Goal: Information Seeking & Learning: Find specific fact

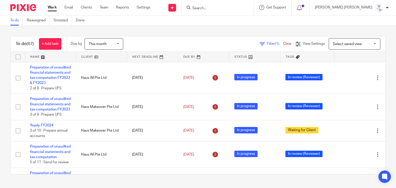
click at [236, 4] on form at bounding box center [219, 7] width 55 height 6
click at [235, 7] on input "Search" at bounding box center [215, 8] width 46 height 5
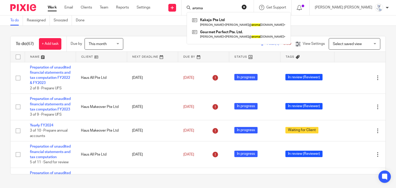
type input "aroma"
click at [247, 5] on form "aroma" at bounding box center [219, 7] width 55 height 6
click at [247, 5] on button "reset" at bounding box center [244, 6] width 5 height 5
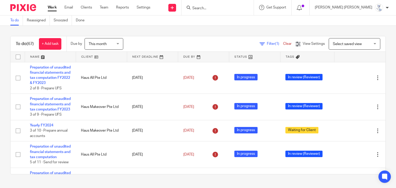
click at [239, 9] on input "Search" at bounding box center [215, 8] width 46 height 5
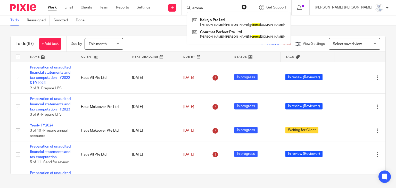
type input "aroma"
click at [247, 7] on button "reset" at bounding box center [244, 6] width 5 height 5
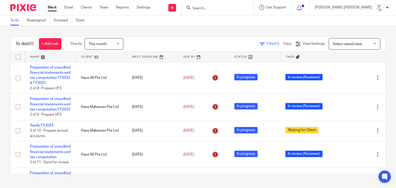
click at [208, 25] on div "To do Reassigned Snoozed Done" at bounding box center [198, 20] width 396 height 10
